Goal: Find specific page/section: Find specific page/section

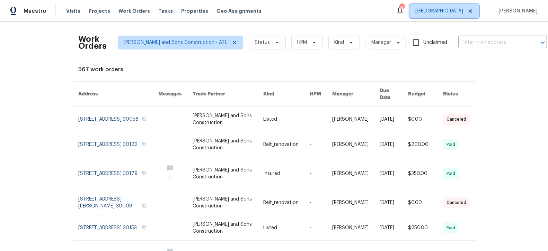
click at [463, 13] on span "[GEOGRAPHIC_DATA]" at bounding box center [439, 11] width 48 height 7
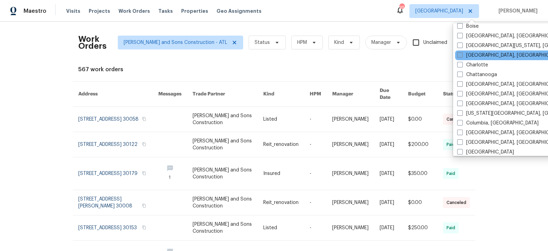
scroll to position [63, 0]
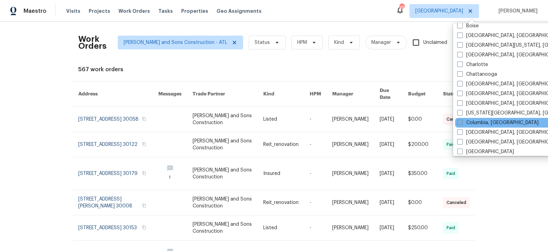
click at [461, 120] on span at bounding box center [460, 123] width 6 height 6
click at [461, 120] on input "Columbia, [GEOGRAPHIC_DATA]" at bounding box center [459, 121] width 5 height 5
checkbox input "true"
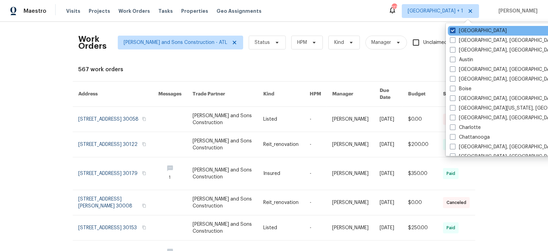
click at [451, 30] on span at bounding box center [453, 31] width 6 height 6
click at [451, 30] on input "[GEOGRAPHIC_DATA]" at bounding box center [452, 29] width 5 height 5
checkbox input "false"
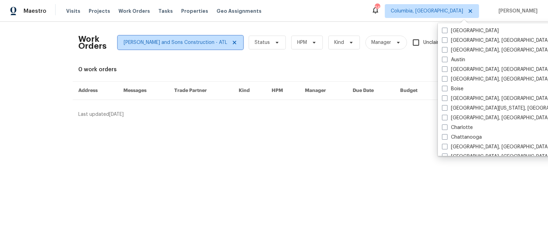
click at [233, 41] on icon at bounding box center [234, 42] width 3 height 3
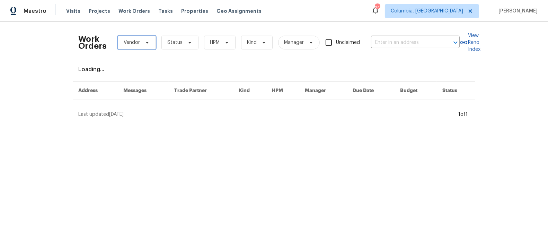
click at [138, 43] on span "Vendor" at bounding box center [132, 42] width 16 height 7
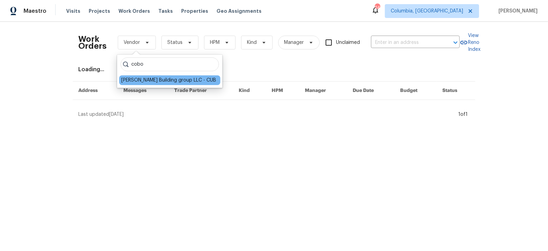
type input "cobo"
click at [134, 81] on div "[PERSON_NAME] Building group LLC - CUB" at bounding box center [168, 80] width 95 height 7
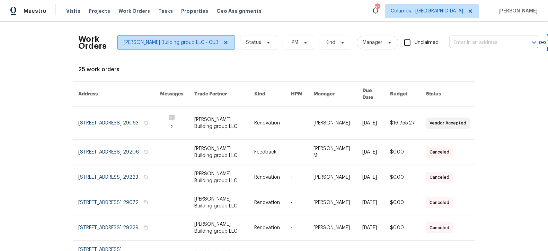
click at [224, 42] on icon at bounding box center [225, 42] width 3 height 3
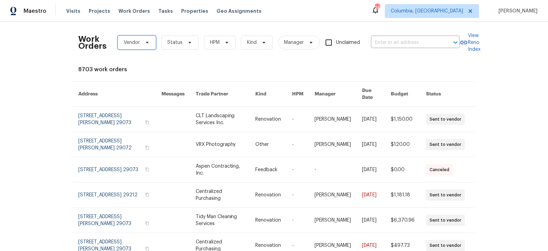
click at [144, 44] on icon at bounding box center [147, 43] width 6 height 6
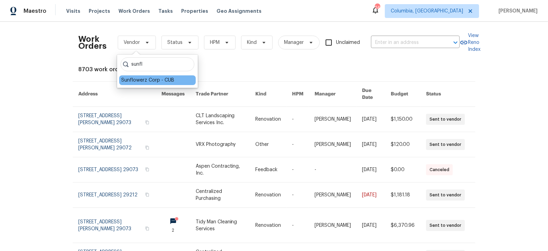
type input "sunfl"
click at [142, 85] on div "Sunflowerz Corp - CUB" at bounding box center [157, 81] width 77 height 10
click at [140, 81] on div "Sunflowerz Corp - CUB" at bounding box center [147, 80] width 53 height 7
